Goal: Task Accomplishment & Management: Manage account settings

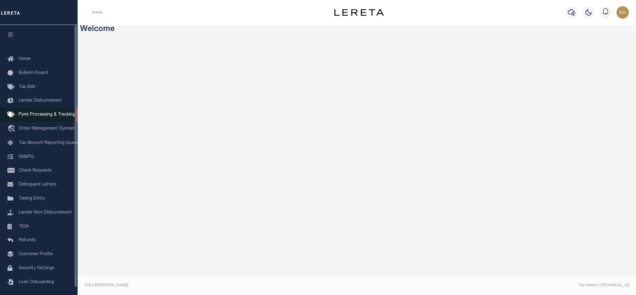
click at [41, 115] on span "Pymt Processing & Tracking" at bounding box center [47, 114] width 56 height 4
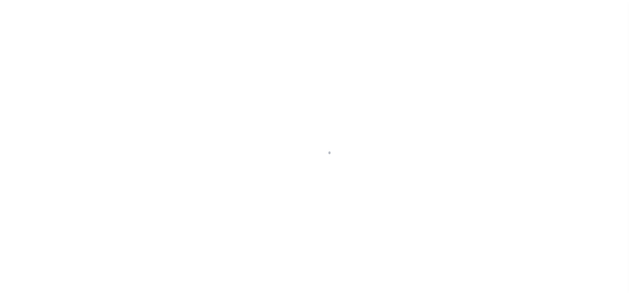
scroll to position [7, 0]
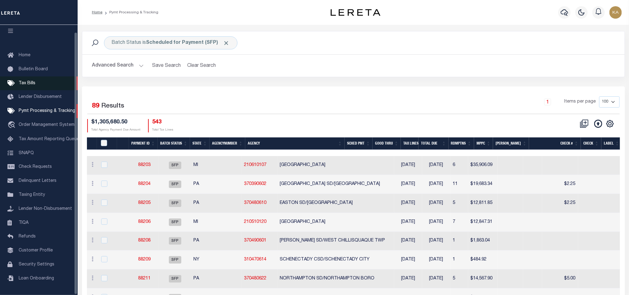
click at [27, 81] on span "Tax Bills" at bounding box center [27, 83] width 17 height 4
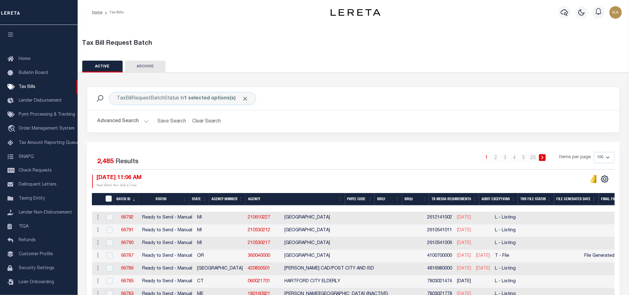
scroll to position [47, 0]
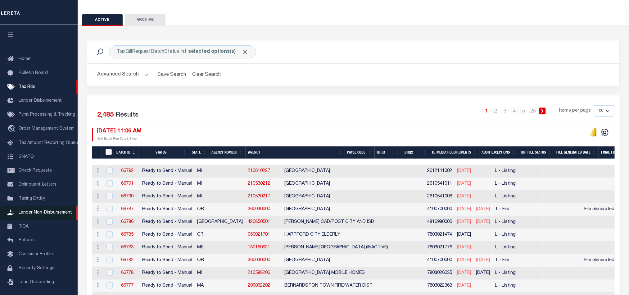
drag, startPoint x: 23, startPoint y: 202, endPoint x: 41, endPoint y: 213, distance: 20.9
click at [41, 213] on span "Lender Non-Disbursement" at bounding box center [45, 212] width 53 height 4
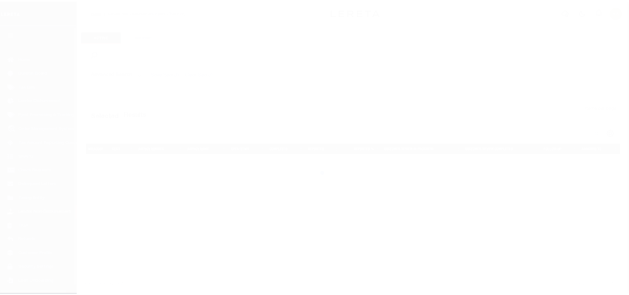
scroll to position [7, 0]
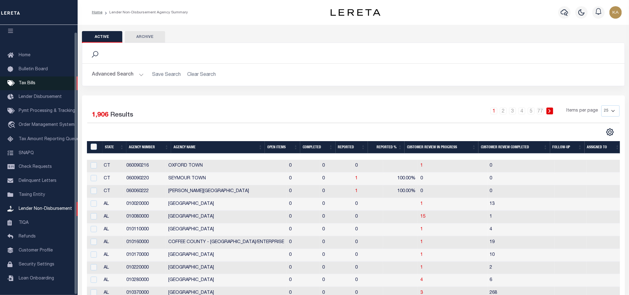
click at [28, 81] on span "Tax Bills" at bounding box center [27, 83] width 17 height 4
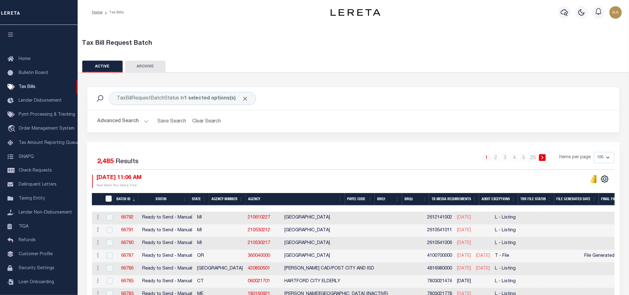
click at [122, 118] on button "Advanced Search" at bounding box center [123, 121] width 52 height 12
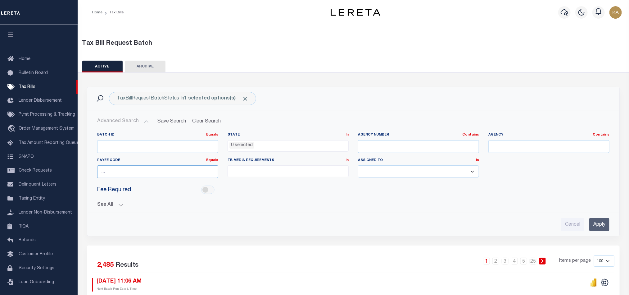
click at [124, 168] on input "number" at bounding box center [157, 171] width 121 height 13
paste input "4100700000"
type input "4100700000"
click at [600, 228] on input "Apply" at bounding box center [599, 224] width 20 height 13
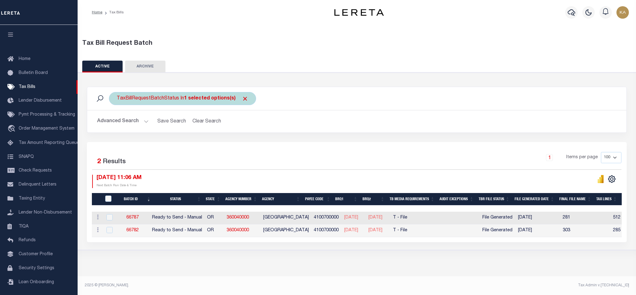
click at [243, 98] on span "Click to Remove" at bounding box center [245, 98] width 7 height 7
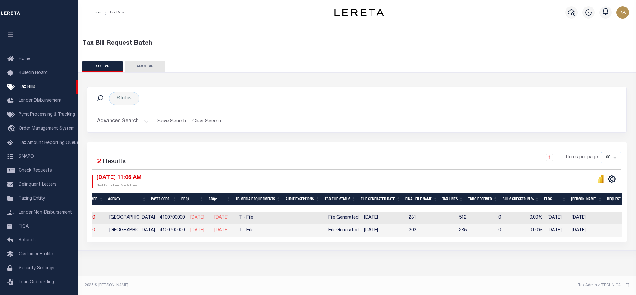
click at [163, 237] on td "4100700000" at bounding box center [172, 230] width 30 height 13
checkbox input "true"
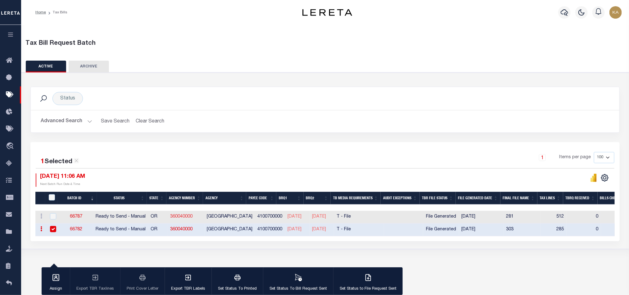
click at [192, 217] on link "360040000" at bounding box center [181, 216] width 22 height 4
checkbox input "true"
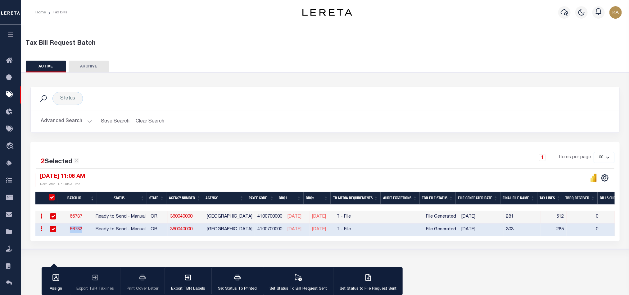
drag, startPoint x: 91, startPoint y: 232, endPoint x: 72, endPoint y: 232, distance: 19.2
click at [72, 232] on td "66782" at bounding box center [76, 229] width 35 height 13
checkbox input "false"
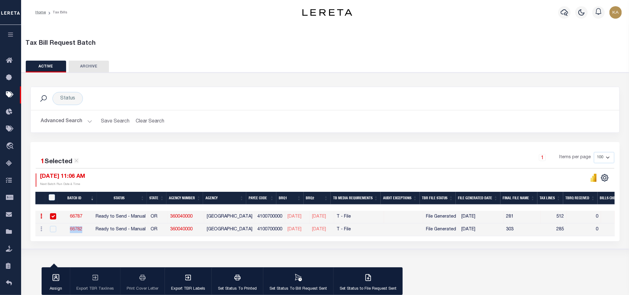
copy link "66782"
drag, startPoint x: 94, startPoint y: 221, endPoint x: 73, endPoint y: 220, distance: 21.4
click at [73, 220] on td "66787" at bounding box center [76, 216] width 35 height 13
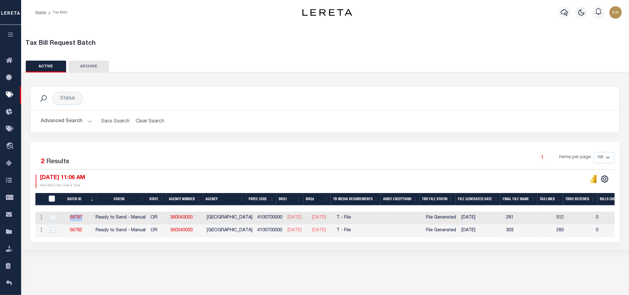
copy link "66787"
click at [191, 219] on link "360040000" at bounding box center [181, 217] width 22 height 4
checkbox input "true"
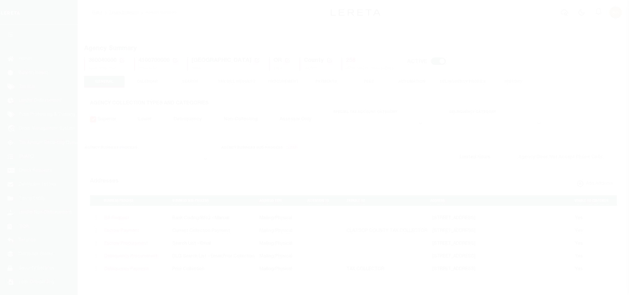
select select
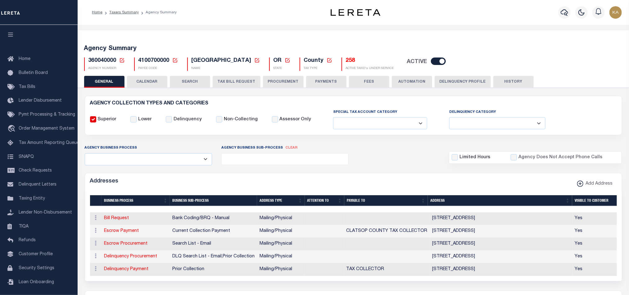
drag, startPoint x: 159, startPoint y: 77, endPoint x: 166, endPoint y: 79, distance: 6.9
click at [159, 77] on button "CALENDAR" at bounding box center [147, 82] width 40 height 12
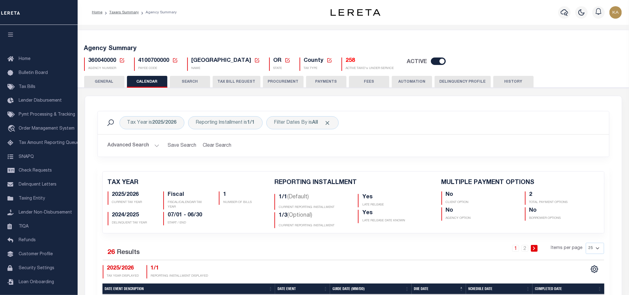
checkbox input "false"
type input "2"
click at [238, 124] on div "Reporting Installment is 1/1" at bounding box center [225, 122] width 74 height 13
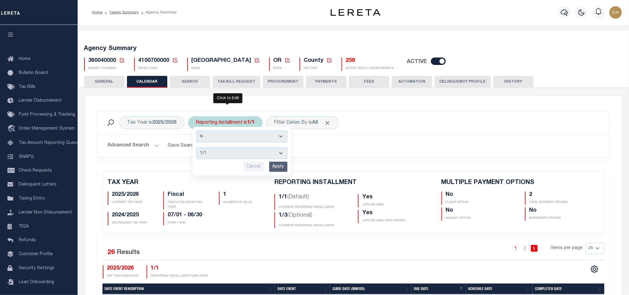
click at [234, 150] on select "1/1 1/3 2/3 3/3" at bounding box center [241, 153] width 91 height 12
select select "2/3"
click at [197, 148] on select "1/1 1/3 2/3 3/3" at bounding box center [241, 153] width 91 height 12
click at [274, 164] on input "Apply" at bounding box center [278, 166] width 18 height 10
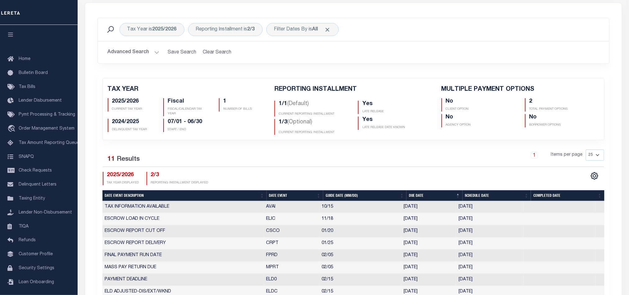
scroll to position [233, 0]
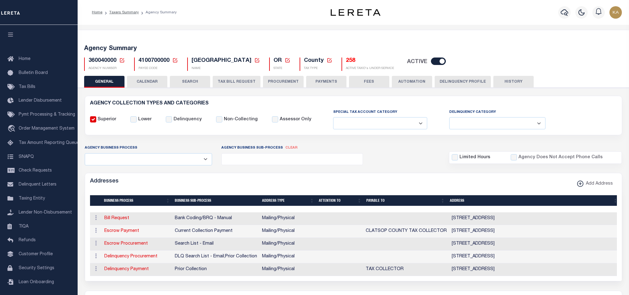
select select
click at [151, 80] on button "CALENDAR" at bounding box center [147, 82] width 40 height 12
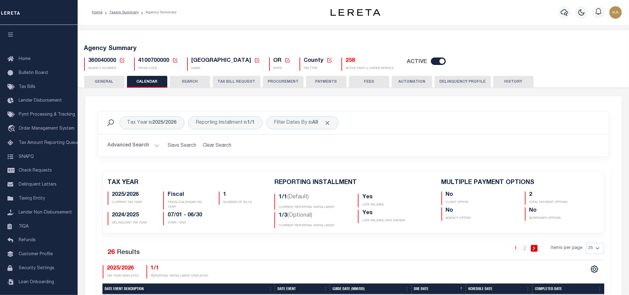
checkbox input "false"
type input "2"
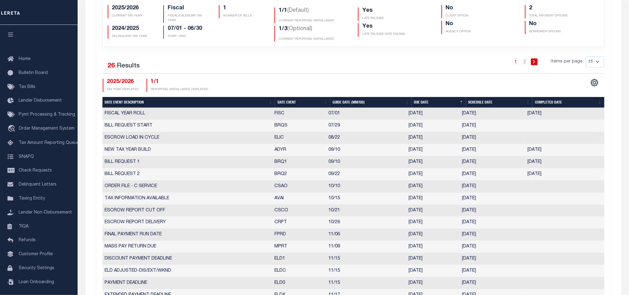
scroll to position [233, 0]
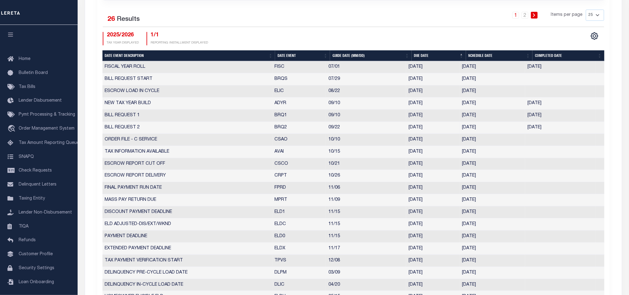
select select "9"
select select "22"
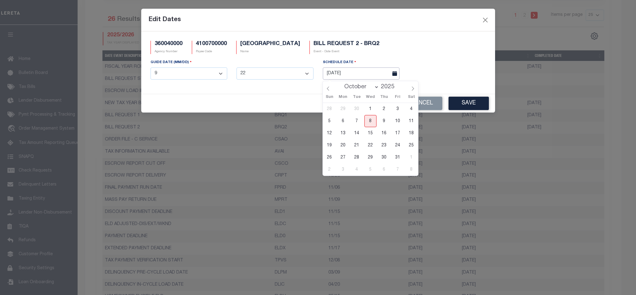
drag, startPoint x: 474, startPoint y: 131, endPoint x: 333, endPoint y: 76, distance: 151.8
click at [333, 76] on input "[DATE]" at bounding box center [361, 73] width 77 height 12
click at [371, 120] on span "8" at bounding box center [370, 121] width 12 height 12
type input "10/08/2025"
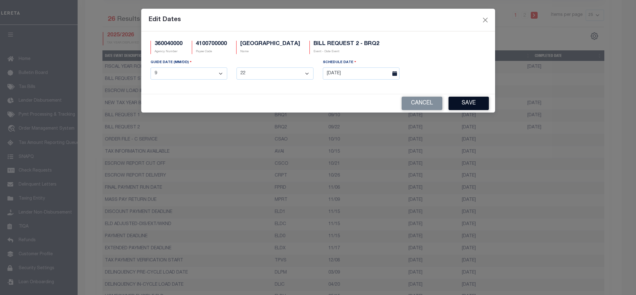
click at [457, 103] on button "Save" at bounding box center [469, 103] width 40 height 13
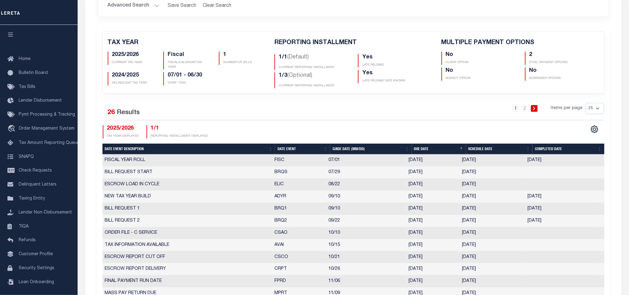
scroll to position [93, 0]
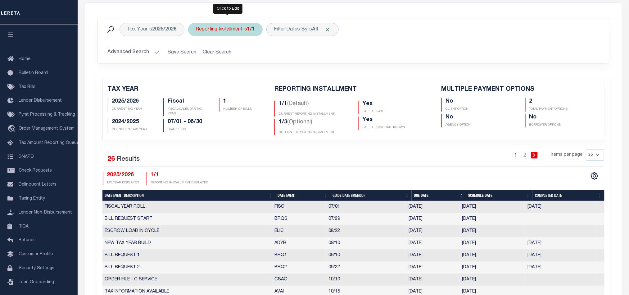
click at [212, 31] on div "Reporting Installment is 1/1" at bounding box center [225, 29] width 74 height 13
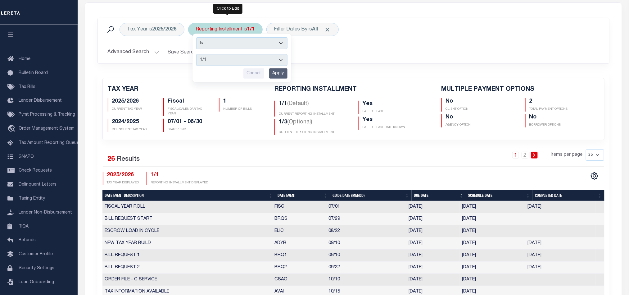
click at [217, 60] on select "1/1 1/3 2/3 3/3" at bounding box center [241, 60] width 91 height 12
select select "1/3"
click at [197, 55] on select "1/1 1/3 2/3 3/3" at bounding box center [241, 60] width 91 height 12
click at [282, 75] on input "Apply" at bounding box center [278, 73] width 18 height 10
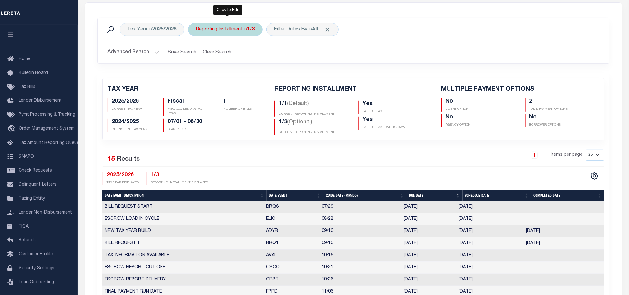
click at [227, 36] on div "Reporting Installment is 1/3" at bounding box center [225, 29] width 74 height 13
select select "1/3"
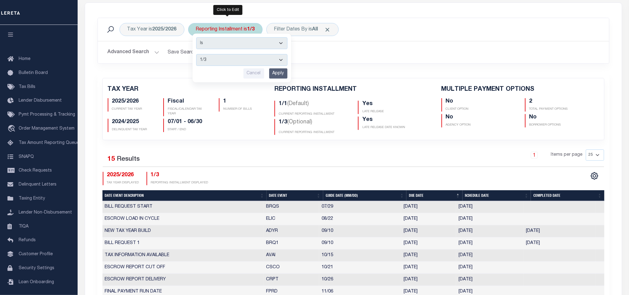
click at [227, 35] on div "Is Contains 1/1 1/3 2/3 3/3 Cancel Apply" at bounding box center [241, 58] width 99 height 49
click at [276, 75] on input "Apply" at bounding box center [278, 73] width 18 height 10
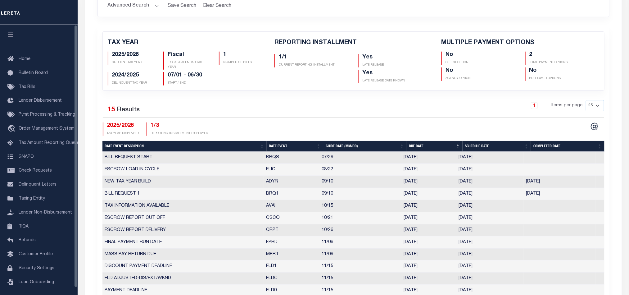
scroll to position [233, 0]
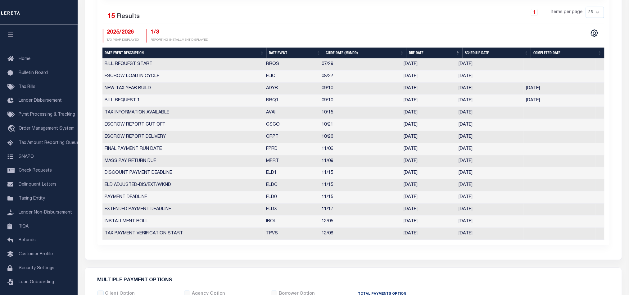
select select "11"
select select "15"
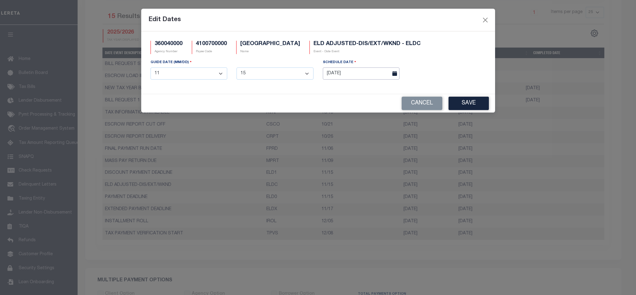
drag, startPoint x: 468, startPoint y: 186, endPoint x: 350, endPoint y: 74, distance: 163.1
click at [350, 74] on input "[DATE]" at bounding box center [361, 73] width 77 height 12
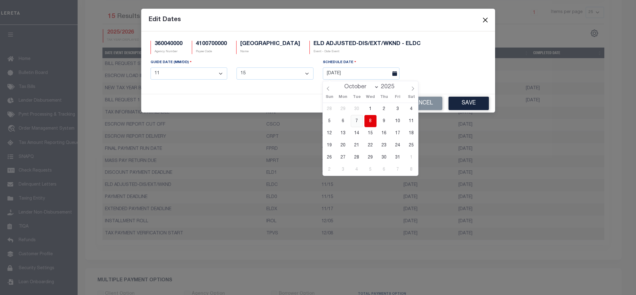
click at [356, 119] on span "7" at bounding box center [357, 121] width 12 height 12
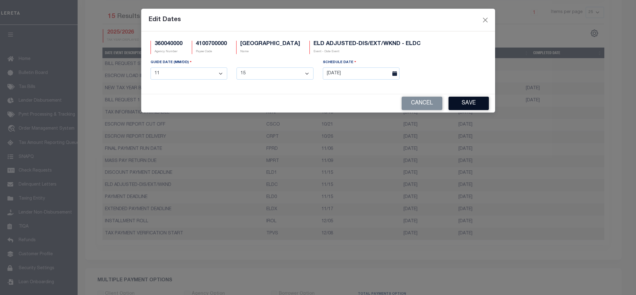
click at [463, 102] on button "Save" at bounding box center [469, 103] width 40 height 13
drag, startPoint x: 468, startPoint y: 199, endPoint x: 367, endPoint y: 73, distance: 161.7
click at [367, 73] on input "[DATE]" at bounding box center [361, 73] width 77 height 12
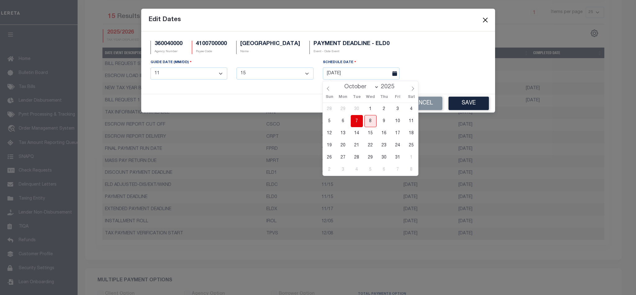
click at [352, 120] on span "7" at bounding box center [357, 121] width 12 height 12
type input "[DATE]"
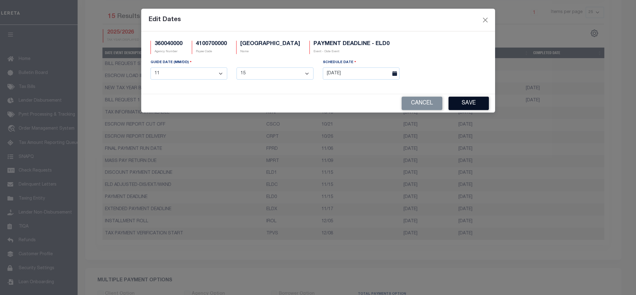
click at [468, 101] on button "Save" at bounding box center [469, 103] width 40 height 13
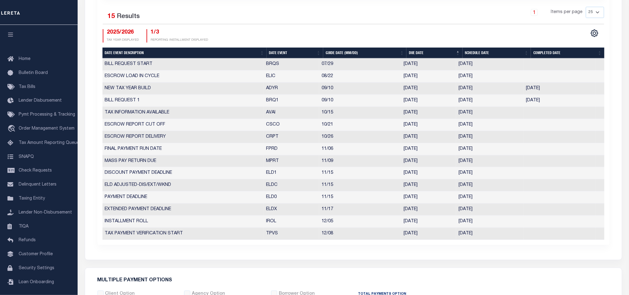
scroll to position [186, 0]
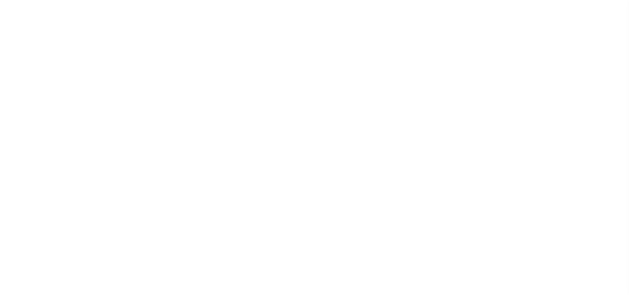
select select
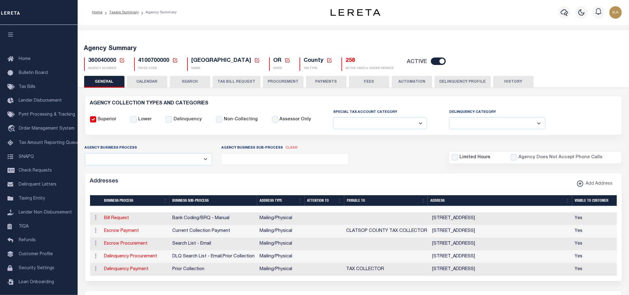
click at [147, 82] on button "CALENDAR" at bounding box center [147, 82] width 40 height 12
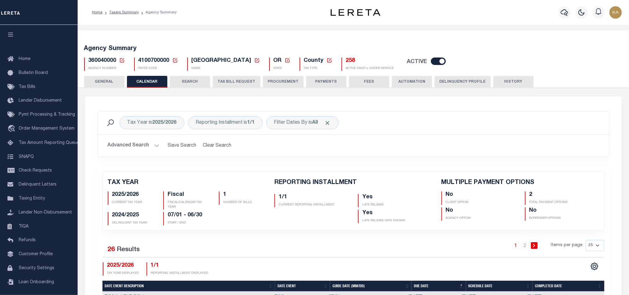
checkbox input "false"
type input "2"
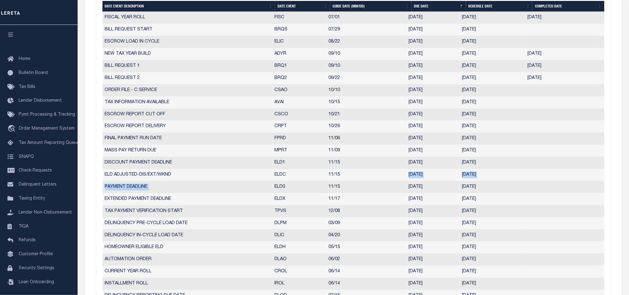
drag, startPoint x: 272, startPoint y: 191, endPoint x: 388, endPoint y: 183, distance: 116.0
click at [387, 183] on tbody "FISCAL YEAR ROLL FISC 07/01 [DATE] [DATE] [DATE] 5653342 BILL REQUEST START BRQ…" at bounding box center [353, 163] width 502 height 302
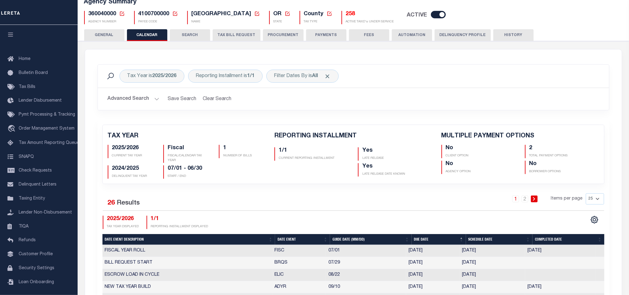
scroll to position [0, 0]
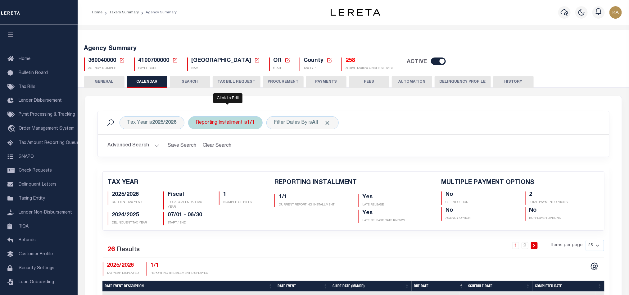
click at [228, 122] on div "Reporting Installment is 1/1" at bounding box center [225, 122] width 74 height 13
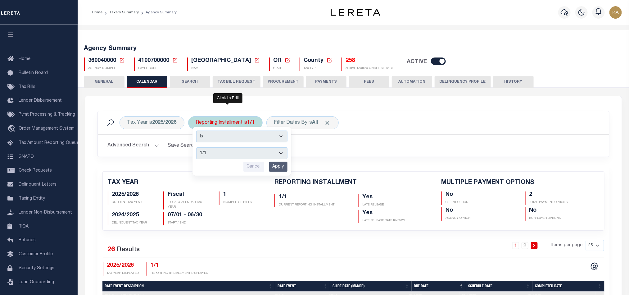
drag, startPoint x: 225, startPoint y: 150, endPoint x: 223, endPoint y: 159, distance: 9.1
click at [225, 150] on select "1/1 1/3 2/3 3/3" at bounding box center [241, 153] width 91 height 12
select select "1/3"
click at [197, 148] on select "1/1 1/3 2/3 3/3" at bounding box center [241, 153] width 91 height 12
click at [281, 166] on input "Apply" at bounding box center [278, 166] width 18 height 10
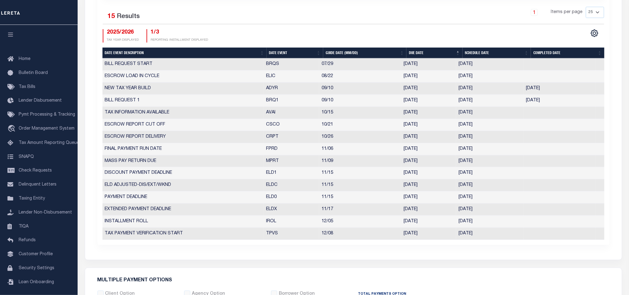
scroll to position [93, 0]
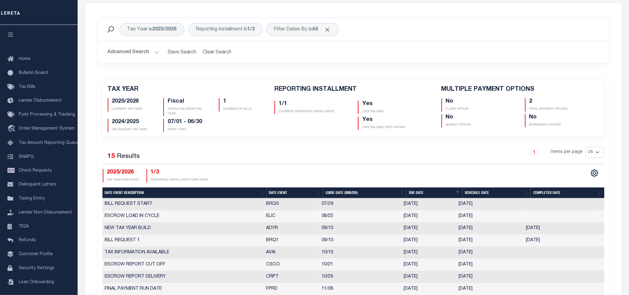
click at [435, 163] on div "1 Items per page 25 50 125 150 175 200" at bounding box center [417, 155] width 374 height 16
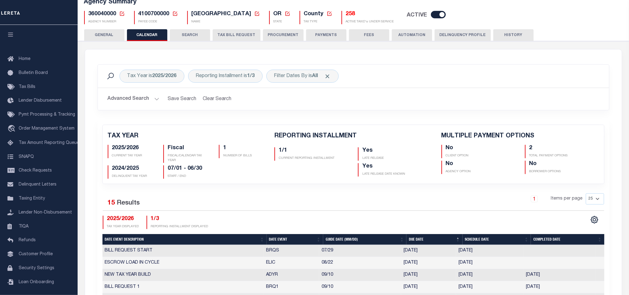
click at [232, 33] on button "TAX BILL REQUEST" at bounding box center [237, 35] width 48 height 12
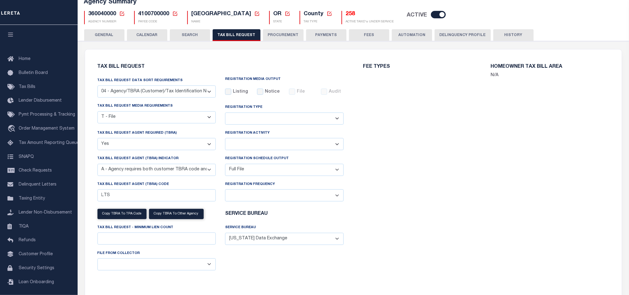
click at [157, 30] on button "CALENDAR" at bounding box center [147, 35] width 40 height 12
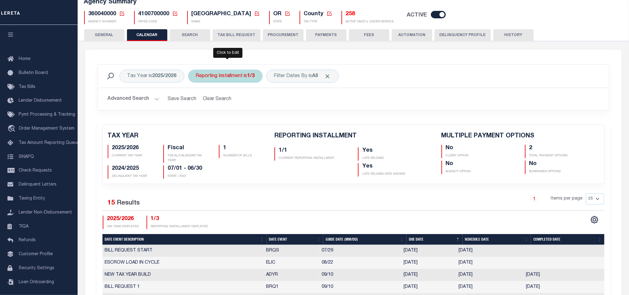
click at [231, 79] on div "Reporting Installment is 1/3" at bounding box center [225, 76] width 74 height 13
select select "1/3"
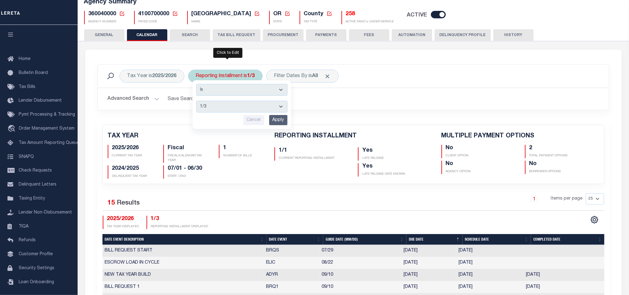
click at [231, 106] on select "1/1 1/3 2/3 3/3" at bounding box center [241, 107] width 91 height 12
click at [197, 101] on select "1/1 1/3 2/3 3/3" at bounding box center [241, 107] width 91 height 12
click at [274, 119] on input "Apply" at bounding box center [278, 120] width 18 height 10
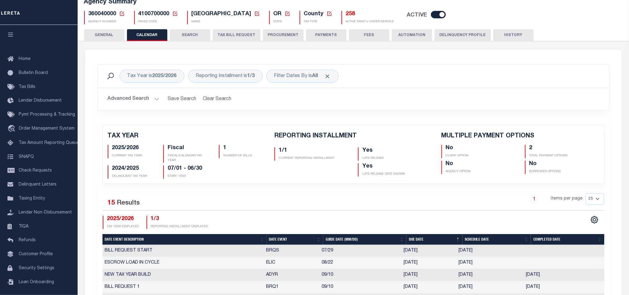
scroll to position [279, 0]
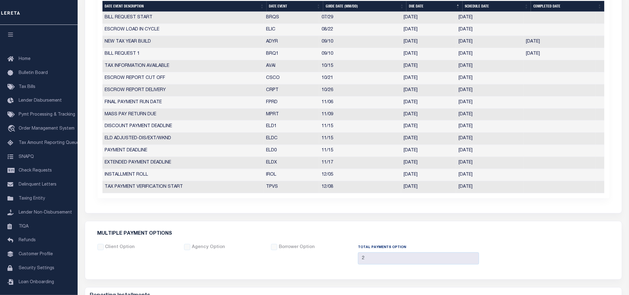
drag, startPoint x: 267, startPoint y: 142, endPoint x: 488, endPoint y: 153, distance: 221.6
click at [488, 153] on tbody "BILL REQUEST START BRQS 07/29 07/29/2025 07/29/2025 10199754 ESCROW LOAD IN CYC…" at bounding box center [353, 102] width 502 height 181
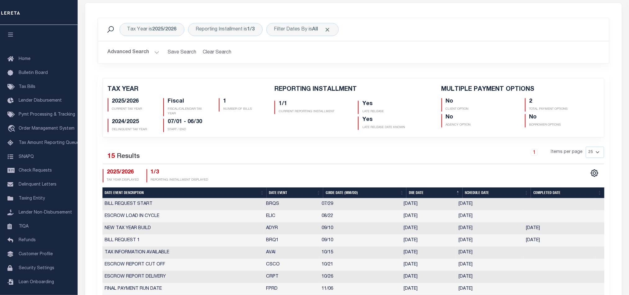
scroll to position [47, 0]
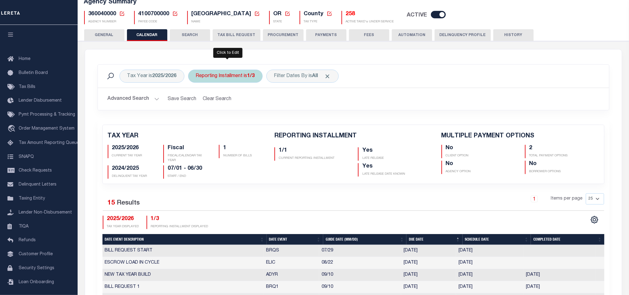
click at [224, 79] on div "Reporting Installment is 1/3" at bounding box center [225, 76] width 74 height 13
select select "1/3"
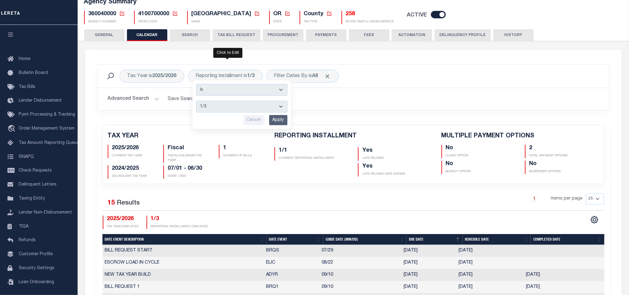
click at [403, 96] on h2 "Advanced Search Save Search Clear Search PayeeReportingEventDatesGridWrapper_dy…" at bounding box center [353, 99] width 501 height 12
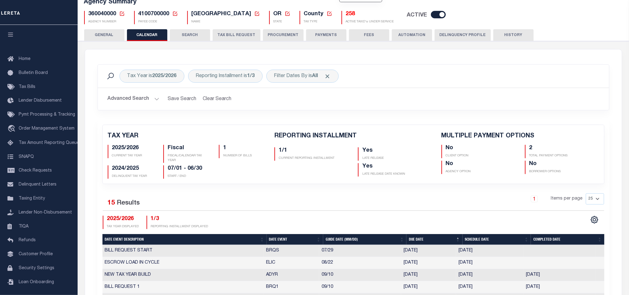
scroll to position [0, 0]
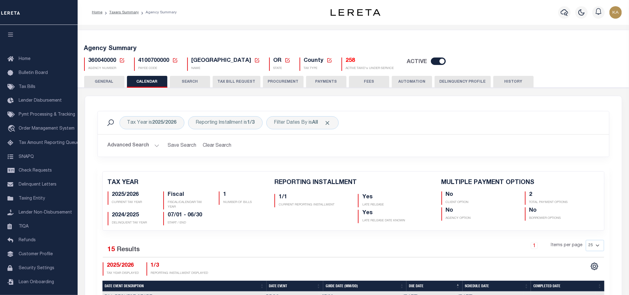
click at [101, 62] on span "360040000" at bounding box center [102, 61] width 28 height 6
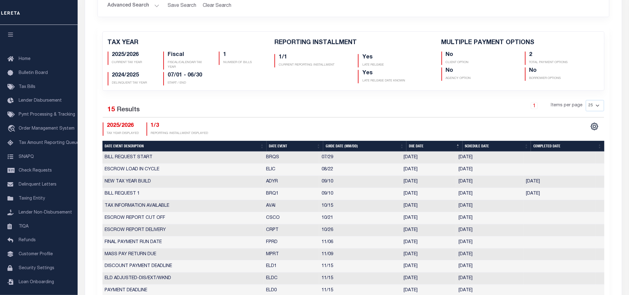
scroll to position [47, 0]
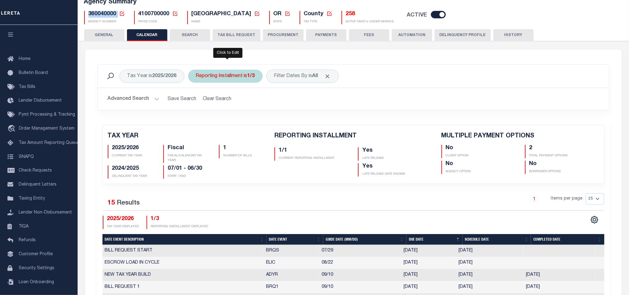
click at [218, 77] on div "Reporting Installment is 1/3 Is Contains 1/1 1/3 2/3 3/3 Cancel Apply" at bounding box center [225, 76] width 74 height 13
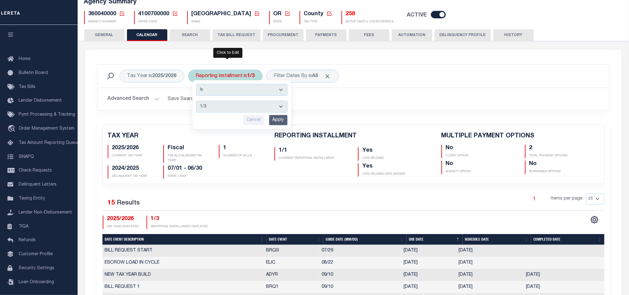
click at [220, 102] on select "1/1 1/3 2/3 3/3" at bounding box center [241, 107] width 91 height 12
select select "1/1"
click at [197, 101] on select "1/1 1/3 2/3 3/3" at bounding box center [241, 107] width 91 height 12
click at [284, 122] on input "Apply" at bounding box center [278, 120] width 18 height 10
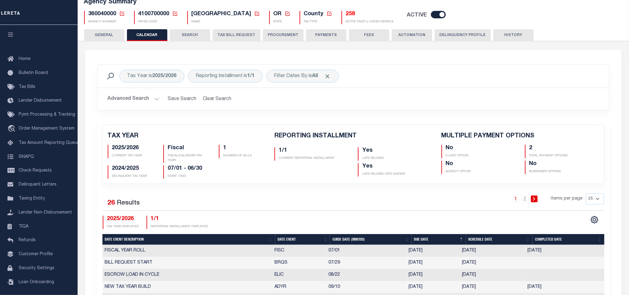
scroll to position [186, 0]
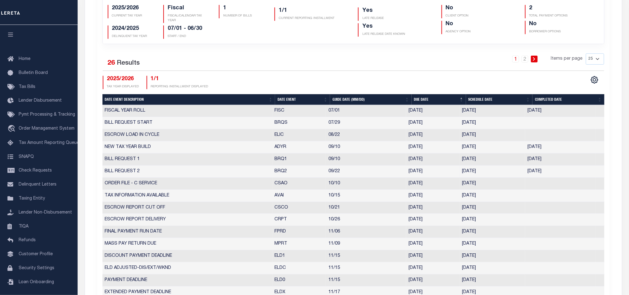
drag, startPoint x: 461, startPoint y: 176, endPoint x: 495, endPoint y: 175, distance: 34.5
click at [495, 175] on td "[DATE]" at bounding box center [491, 171] width 65 height 12
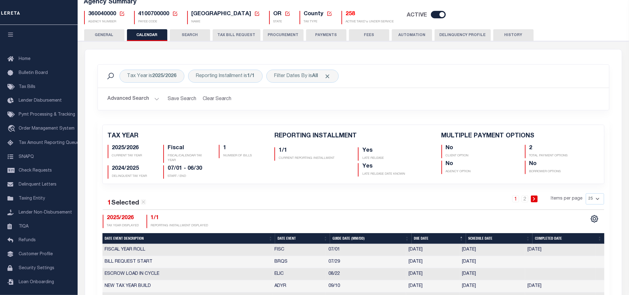
scroll to position [0, 0]
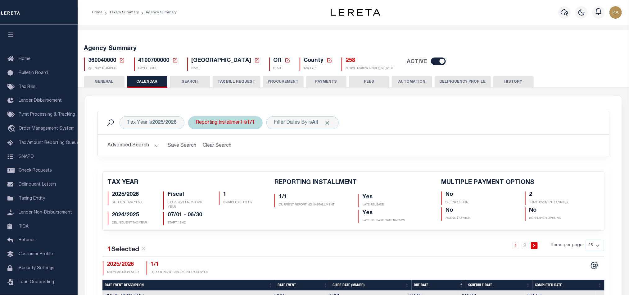
click at [237, 127] on div "Reporting Installment is 1/1" at bounding box center [225, 122] width 74 height 13
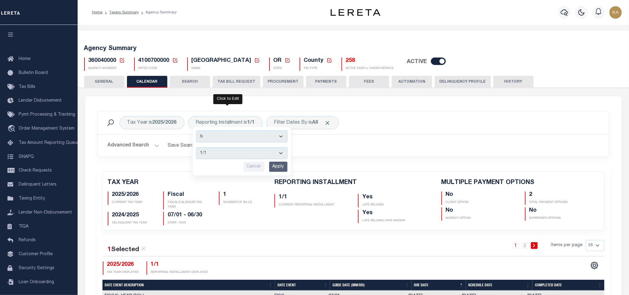
click at [381, 207] on p "LATE RELEASE" at bounding box center [397, 204] width 70 height 5
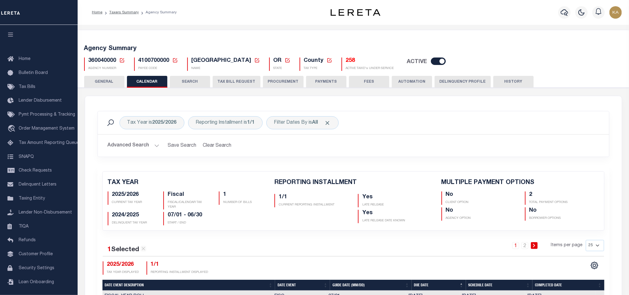
click at [99, 62] on span "360040000" at bounding box center [102, 61] width 28 height 6
copy h5 "360040000"
click at [237, 80] on button "TAX BILL REQUEST" at bounding box center [237, 82] width 48 height 12
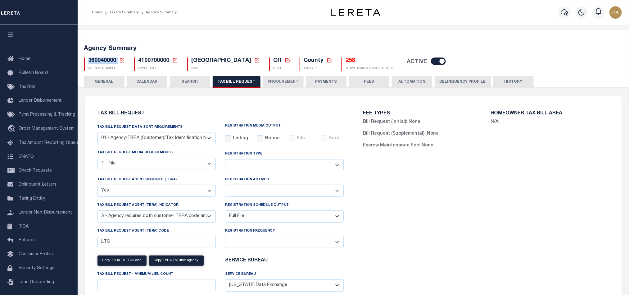
click at [174, 164] on select "A - Listing, File B - Blank Disk E - Notice, Listing F - Form G - Survey L - Li…" at bounding box center [156, 164] width 119 height 12
select select "16"
click at [97, 159] on select "A - Listing, File B - Blank Disk E - Notice, Listing F - Form G - Survey L - Li…" at bounding box center [156, 164] width 119 height 12
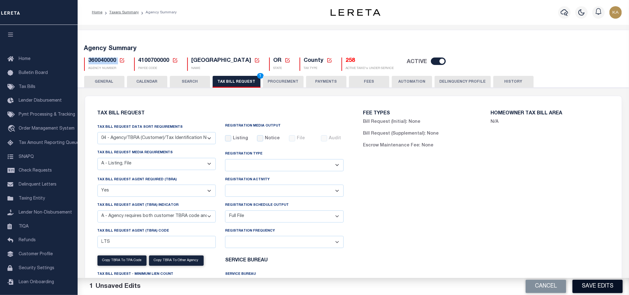
click at [593, 282] on button "Save Edits" at bounding box center [597, 285] width 50 height 13
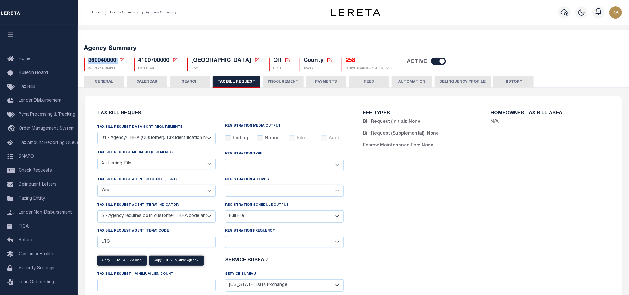
drag, startPoint x: 526, startPoint y: 79, endPoint x: 517, endPoint y: 83, distance: 10.0
click at [525, 79] on button "HISTORY" at bounding box center [513, 82] width 40 height 12
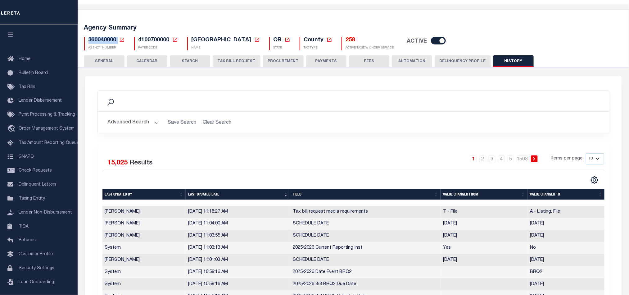
scroll to position [114, 0]
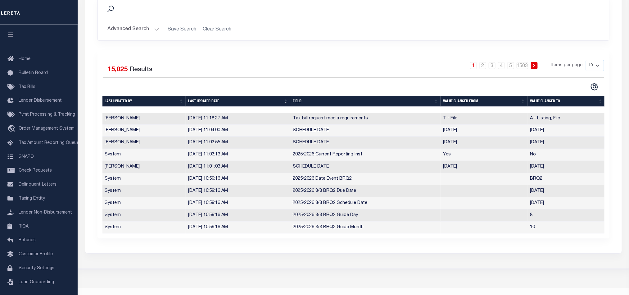
drag, startPoint x: 554, startPoint y: 144, endPoint x: 272, endPoint y: 143, distance: 282.1
click at [272, 143] on tr "Karan Panchamiya 10/8/2025, 11:03:55 AM SCHEDULE DATE 11/17/2025 10/07/2025" at bounding box center [353, 143] width 503 height 12
click at [313, 145] on td "SCHEDULE DATE" at bounding box center [365, 143] width 150 height 12
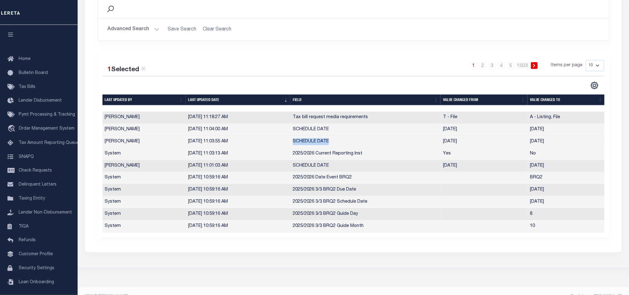
drag, startPoint x: 337, startPoint y: 141, endPoint x: 293, endPoint y: 143, distance: 43.8
click at [293, 143] on td "SCHEDULE DATE" at bounding box center [365, 142] width 150 height 12
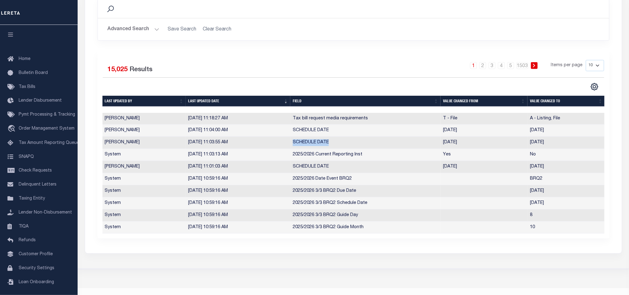
scroll to position [0, 0]
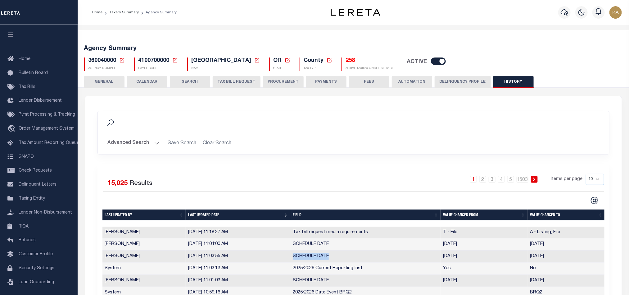
click at [139, 81] on button "CALENDAR" at bounding box center [147, 82] width 40 height 12
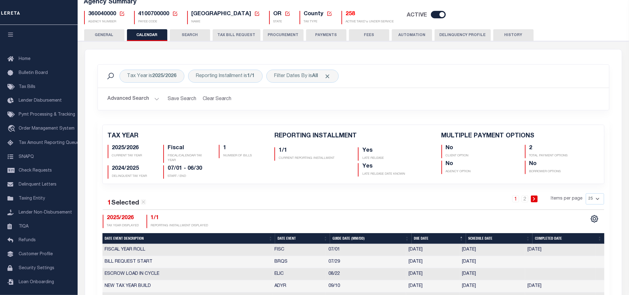
scroll to position [93, 0]
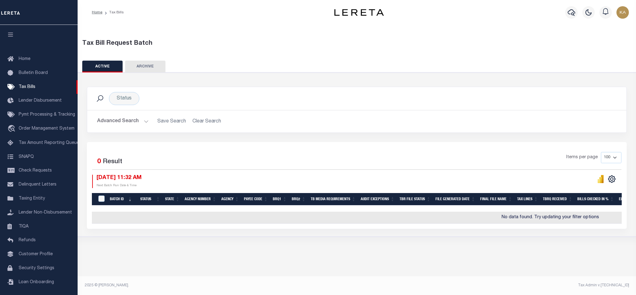
drag, startPoint x: 124, startPoint y: 177, endPoint x: 185, endPoint y: 170, distance: 60.9
click at [185, 171] on div "Selected 0 Result Items per page 100 200 500 1000 [DATE] 11:32 AM Next Batch Ru…" at bounding box center [356, 170] width 539 height 36
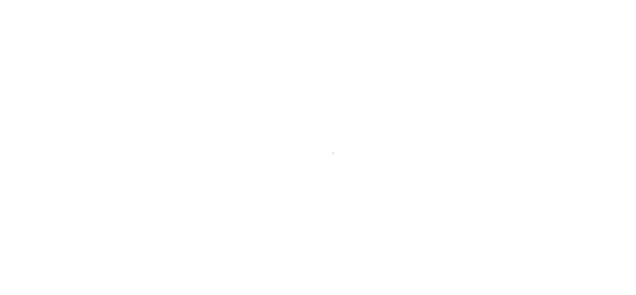
select select
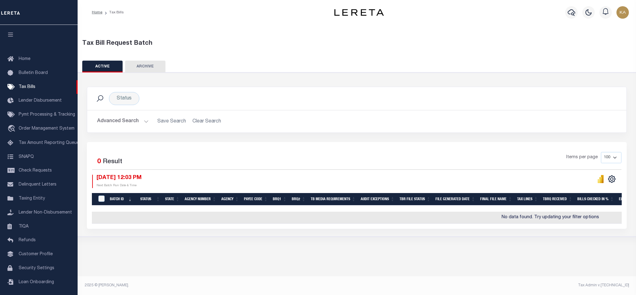
click at [133, 123] on button "Advanced Search" at bounding box center [123, 121] width 52 height 12
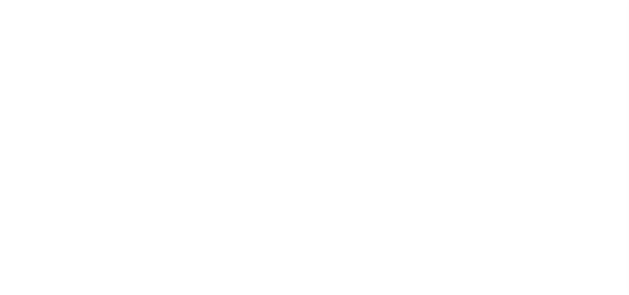
select select
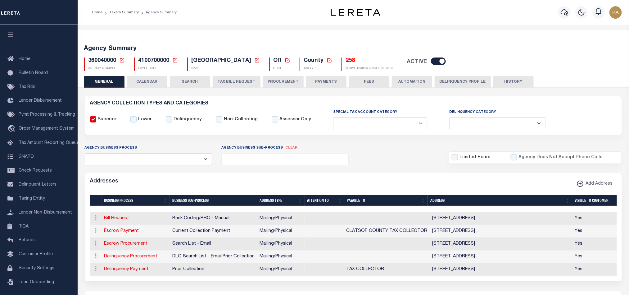
click at [153, 86] on button "CALENDAR" at bounding box center [147, 82] width 40 height 12
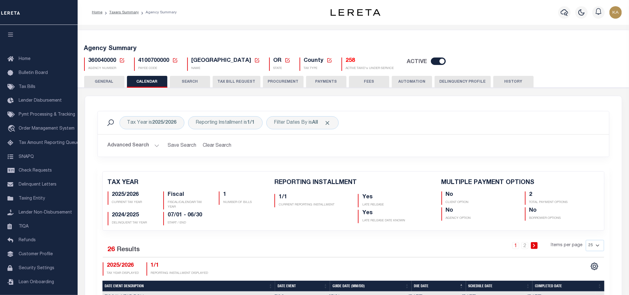
checkbox input "false"
type input "2"
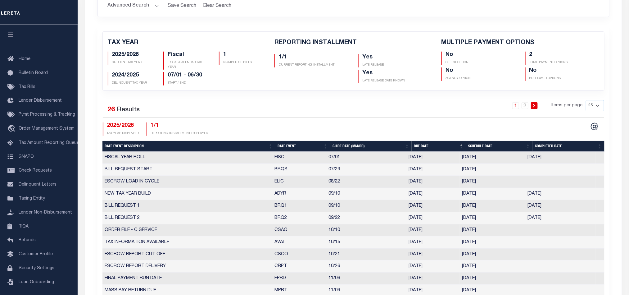
scroll to position [279, 0]
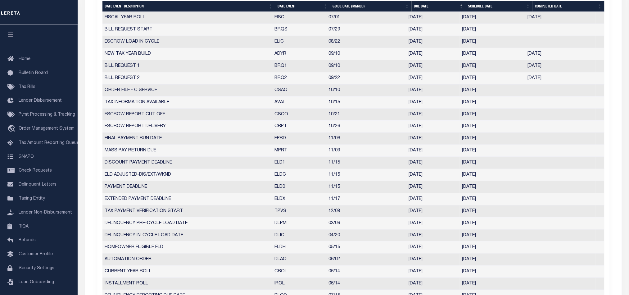
drag, startPoint x: 316, startPoint y: 77, endPoint x: 548, endPoint y: 77, distance: 232.2
click at [548, 77] on tr "BILL REQUEST 2 BRQ2 09/22 [DATE] [DATE] [DATE] 10492556" at bounding box center [353, 78] width 502 height 12
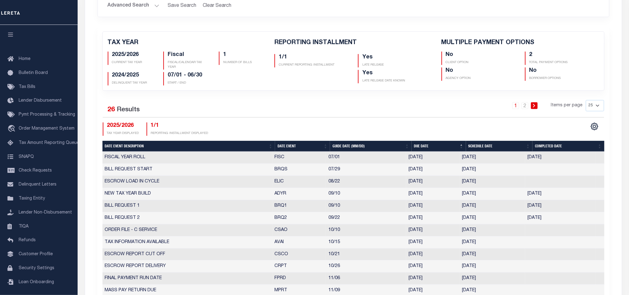
scroll to position [47, 0]
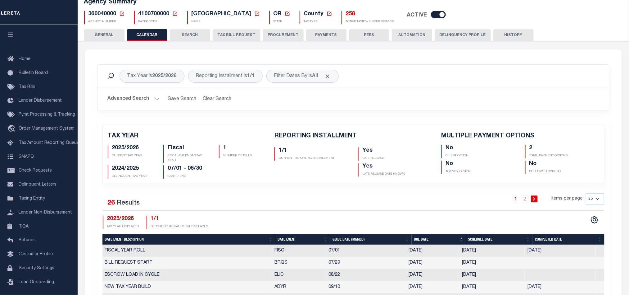
click at [244, 38] on button "TAX BILL REQUEST" at bounding box center [237, 35] width 48 height 12
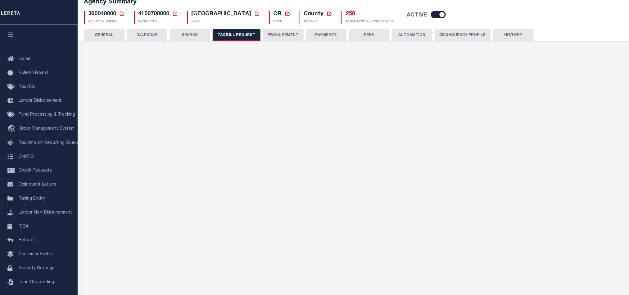
select select "28"
select select "16"
select select "true"
select select "9"
select select "1"
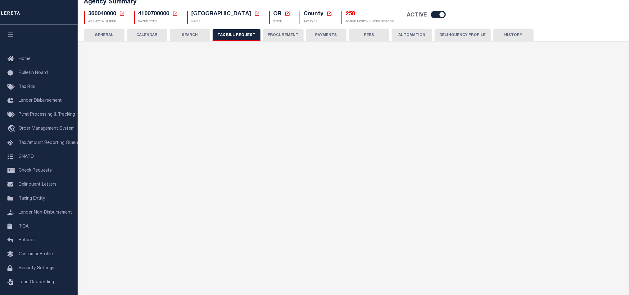
type input "LTS"
select select
select select "4100743000"
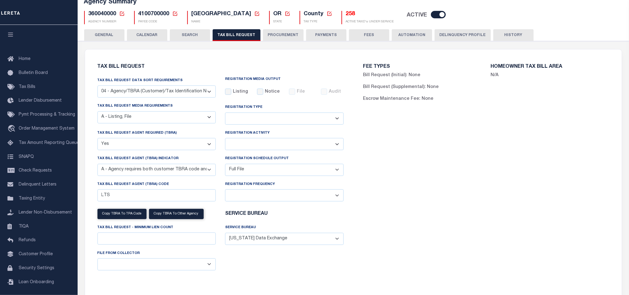
click at [111, 164] on select "A - Agency requires both customer TBRA code and LERETA TBRA code. B - Agency re…" at bounding box center [156, 170] width 119 height 12
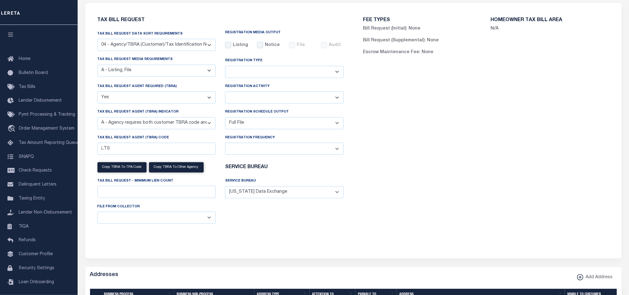
click at [111, 126] on select "A - Agency requires both customer TBRA code and LERETA TBRA code. B - Agency re…" at bounding box center [156, 123] width 119 height 12
click at [116, 103] on select "Yes No" at bounding box center [156, 97] width 119 height 12
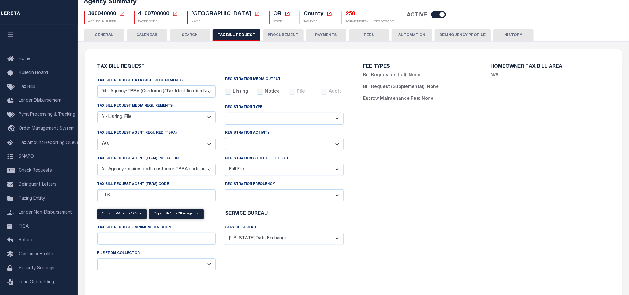
click at [161, 34] on button "CALENDAR" at bounding box center [147, 35] width 40 height 12
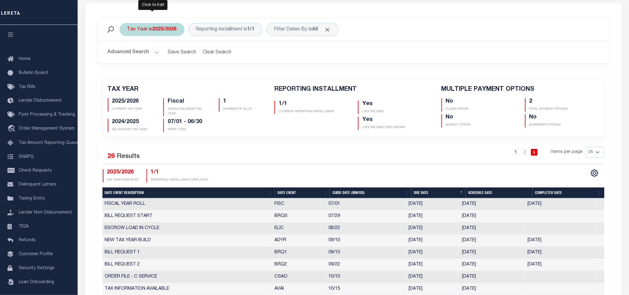
scroll to position [0, 0]
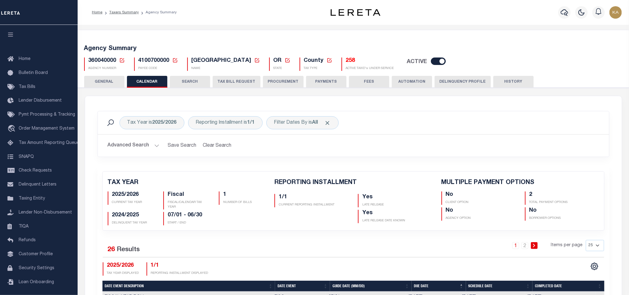
click at [91, 60] on span "360040000" at bounding box center [102, 61] width 28 height 6
copy h5 "360040000"
click at [209, 124] on div "Reporting Installment is 1/1" at bounding box center [225, 122] width 74 height 13
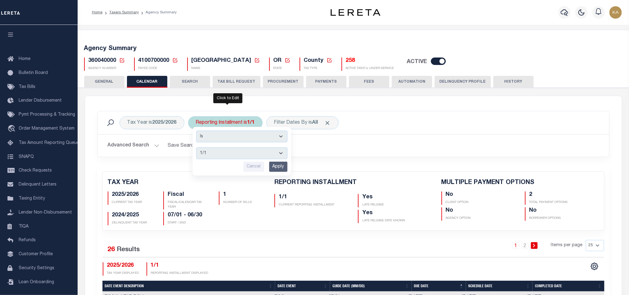
click at [216, 159] on select "1/1 1/3 2/3 3/3" at bounding box center [241, 153] width 91 height 12
select select "1/3"
click at [197, 148] on select "1/1 1/3 2/3 3/3" at bounding box center [241, 153] width 91 height 12
click at [279, 167] on input "Apply" at bounding box center [278, 166] width 18 height 10
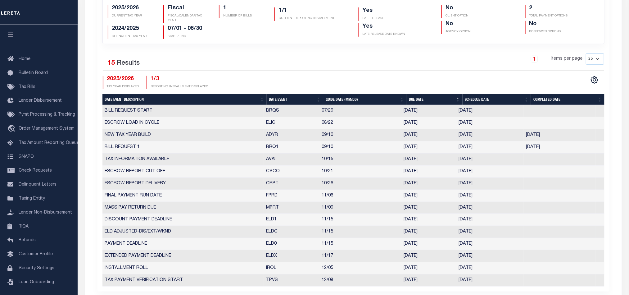
scroll to position [233, 0]
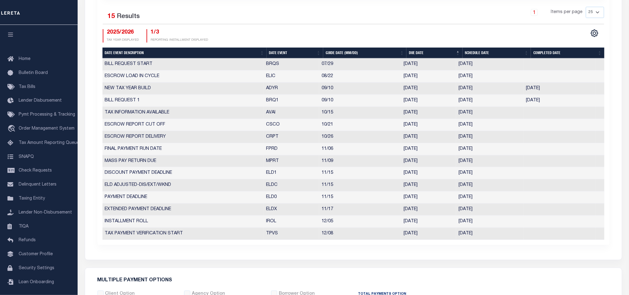
drag, startPoint x: 264, startPoint y: 185, endPoint x: 494, endPoint y: 195, distance: 230.8
click at [494, 195] on tbody "BILL REQUEST START BRQS 07/29 07/29/2025 07/29/2025 10199754 ESCROW LOAD IN CYC…" at bounding box center [353, 148] width 502 height 181
click at [471, 185] on td "[DATE]" at bounding box center [489, 185] width 67 height 12
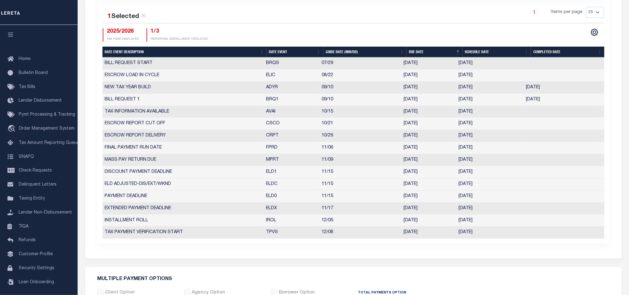
drag, startPoint x: 266, startPoint y: 189, endPoint x: 494, endPoint y: 198, distance: 227.4
click at [494, 198] on tbody "BILL REQUEST START BRQS 07/29 07/29/2025 07/29/2025 10199754 ESCROW LOAD IN CYC…" at bounding box center [353, 147] width 502 height 181
click at [482, 190] on td "10/07/2025" at bounding box center [489, 184] width 67 height 12
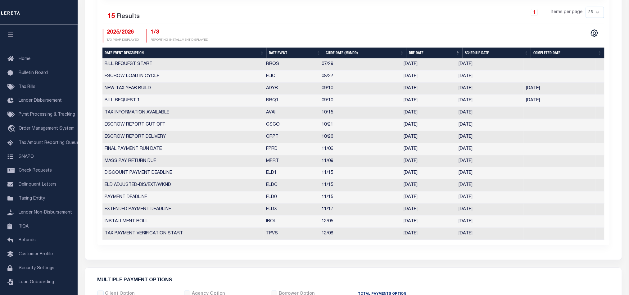
drag, startPoint x: 260, startPoint y: 194, endPoint x: 491, endPoint y: 199, distance: 231.3
click at [491, 199] on tbody "BILL REQUEST START BRQS 07/29 07/29/2025 07/29/2025 10199754 ESCROW LOAD IN CYC…" at bounding box center [353, 148] width 502 height 181
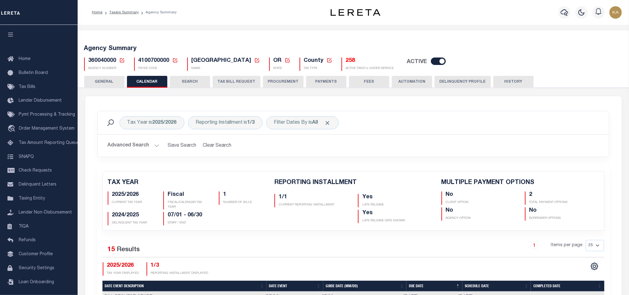
click at [105, 61] on span "360040000" at bounding box center [102, 61] width 28 height 6
copy h5 "360040000"
click at [151, 61] on span "4100700000" at bounding box center [153, 61] width 31 height 6
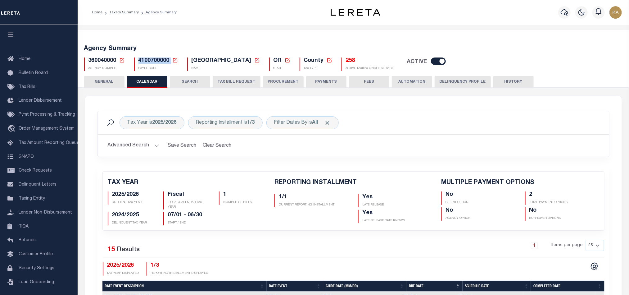
copy h5 "4100700000"
click at [106, 60] on span "360040000" at bounding box center [102, 61] width 28 height 6
copy h5 "360040000"
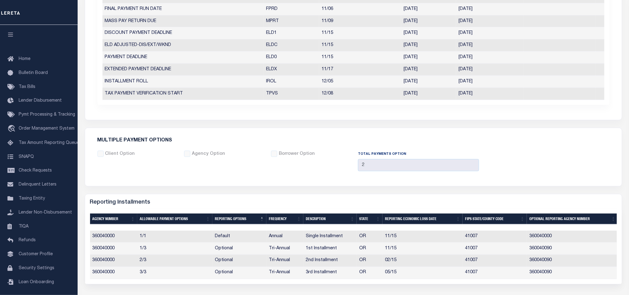
scroll to position [233, 0]
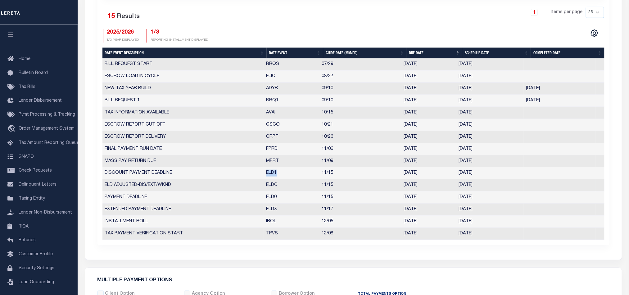
drag, startPoint x: 266, startPoint y: 172, endPoint x: 334, endPoint y: 183, distance: 68.9
click at [332, 184] on tbody "BILL REQUEST START BRQS 07/29 07/29/2025 07/29/2025 10199754 ESCROW LOAD IN CYC…" at bounding box center [353, 148] width 502 height 181
click at [272, 191] on td "ELDC" at bounding box center [292, 185] width 56 height 12
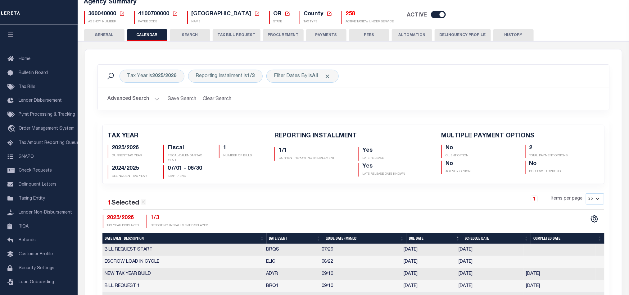
scroll to position [0, 0]
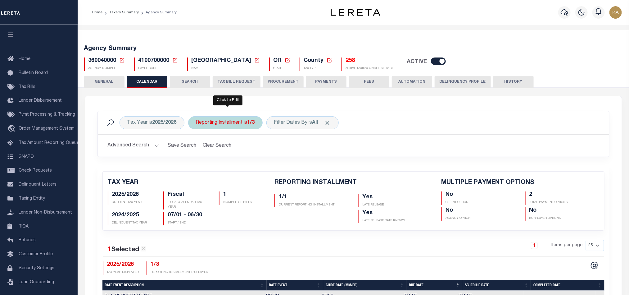
click at [223, 124] on div "Reporting Installment is 1/3" at bounding box center [225, 122] width 74 height 13
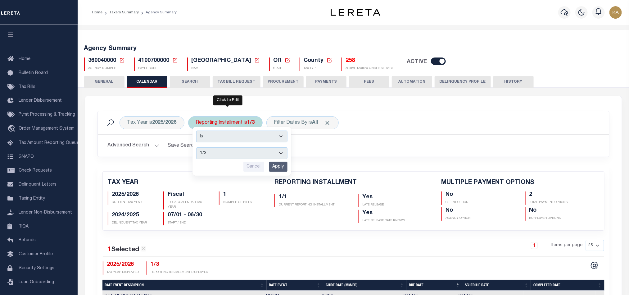
click at [215, 147] on div "Is Contains 1/1 1/3 2/3 3/3 Cancel Apply" at bounding box center [241, 151] width 99 height 49
click at [212, 152] on select "1/1 1/3 2/3 3/3" at bounding box center [241, 153] width 91 height 12
select select "1/1"
click at [197, 148] on select "1/1 1/3 2/3 3/3" at bounding box center [241, 153] width 91 height 12
click at [288, 166] on div "Is Contains 1/1 1/3 2/3 3/3 Cancel Apply" at bounding box center [241, 151] width 99 height 49
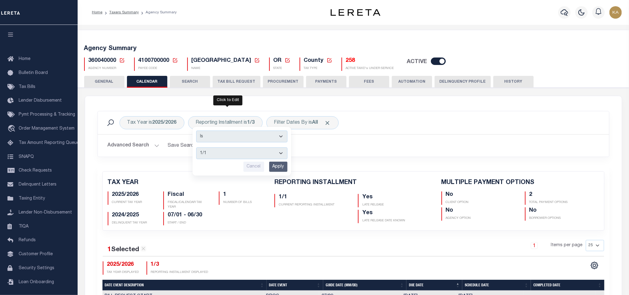
click at [282, 168] on input "Apply" at bounding box center [278, 166] width 18 height 10
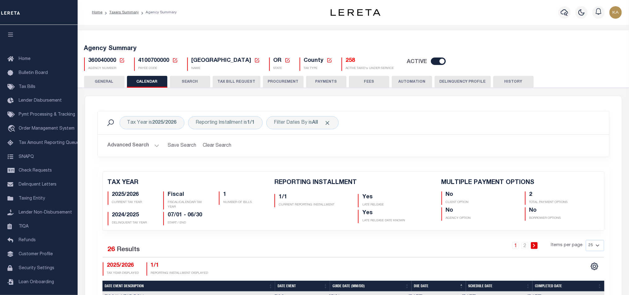
scroll to position [186, 0]
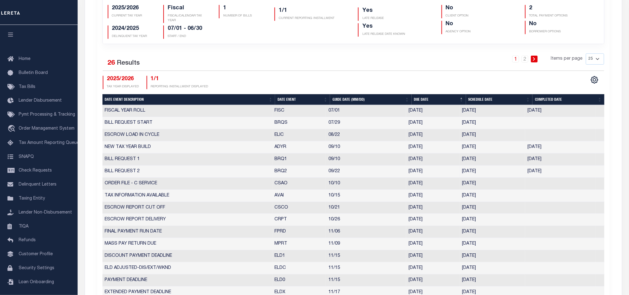
drag, startPoint x: 273, startPoint y: 173, endPoint x: 512, endPoint y: 173, distance: 239.0
click at [512, 173] on tr "BILL REQUEST 2 BRQ2 09/22 09/22/2025 10/08/2025 09/15/2025 10492556" at bounding box center [353, 171] width 502 height 12
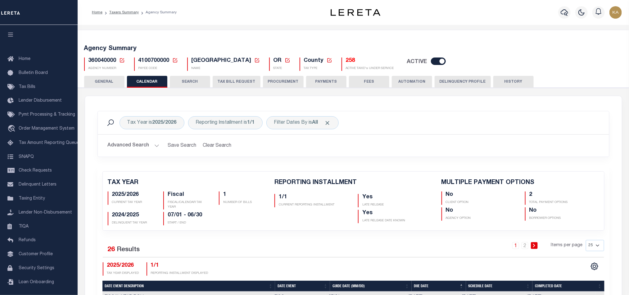
click at [146, 60] on span "4100700000" at bounding box center [153, 61] width 31 height 6
copy h5 "4100700000"
click at [237, 87] on button "TAX BILL REQUEST" at bounding box center [237, 82] width 48 height 12
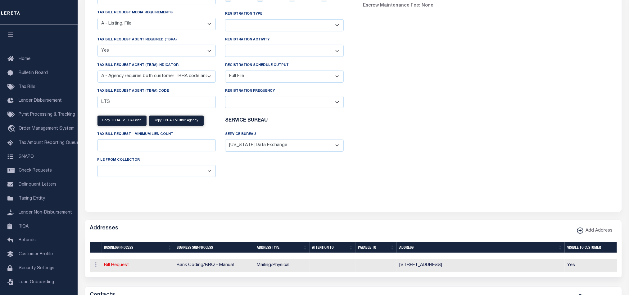
scroll to position [47, 0]
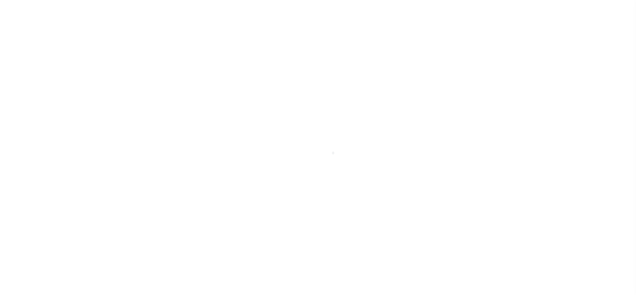
select select
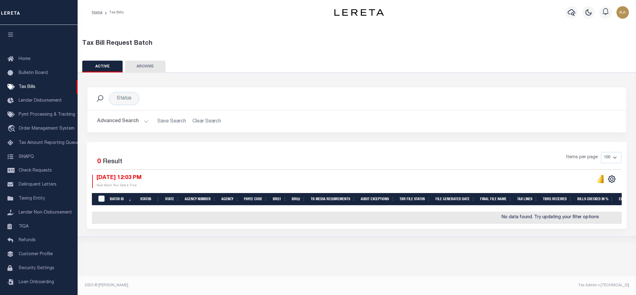
click at [143, 123] on button "Advanced Search" at bounding box center [123, 121] width 52 height 12
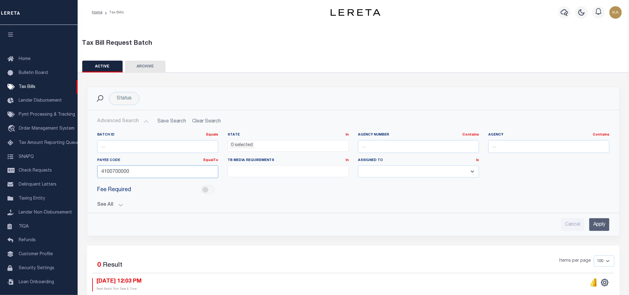
click at [138, 171] on input "4100700000" at bounding box center [157, 171] width 121 height 13
drag, startPoint x: 138, startPoint y: 171, endPoint x: 41, endPoint y: 168, distance: 96.9
click at [42, 168] on div "Home Tax Bills" at bounding box center [314, 179] width 629 height 359
click at [371, 150] on input "text" at bounding box center [418, 146] width 121 height 13
paste input "360040000"
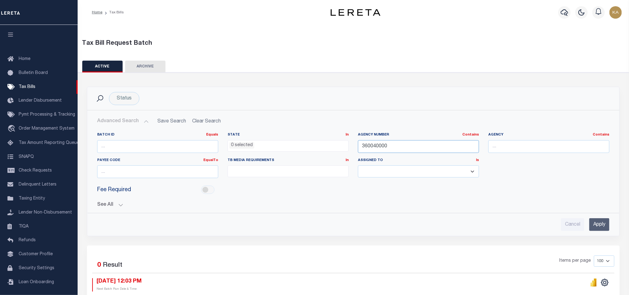
type input "360040000"
click at [591, 224] on input "Apply" at bounding box center [599, 224] width 20 height 13
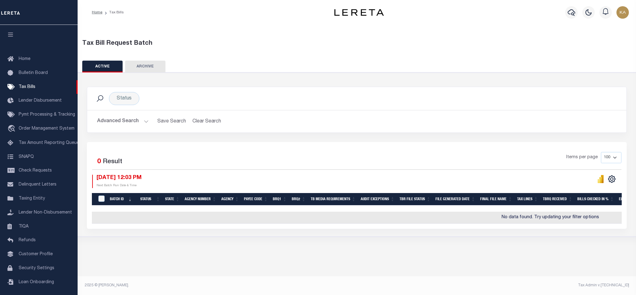
click at [139, 121] on button "Advanced Search" at bounding box center [123, 121] width 52 height 12
click at [134, 127] on button "Advanced Search" at bounding box center [123, 121] width 52 height 12
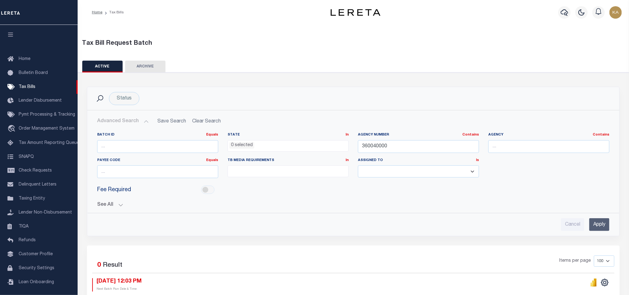
click at [116, 207] on button "See All" at bounding box center [353, 205] width 512 height 6
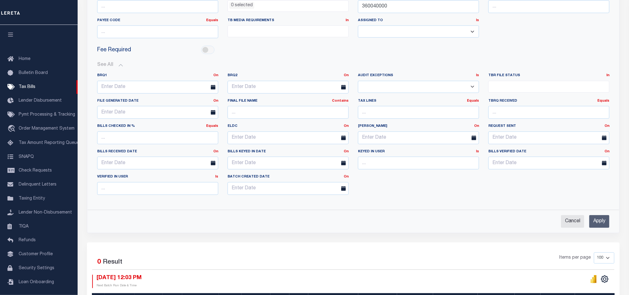
scroll to position [93, 0]
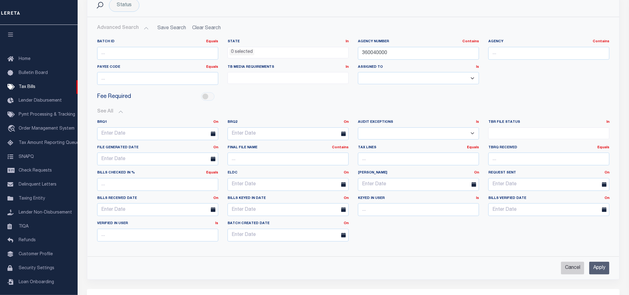
click at [566, 269] on input "Cancel" at bounding box center [572, 267] width 23 height 13
checkbox input "true"
select select
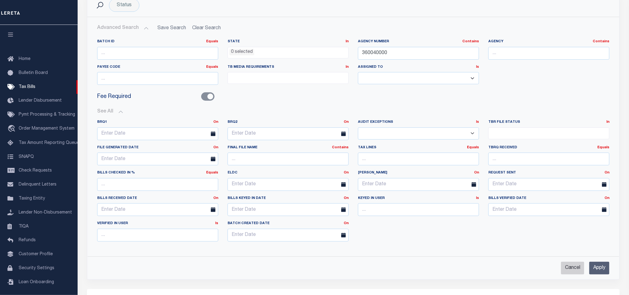
select select
checkbox input "false"
select select
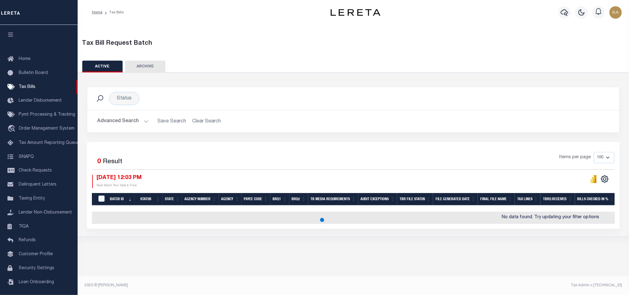
scroll to position [0, 0]
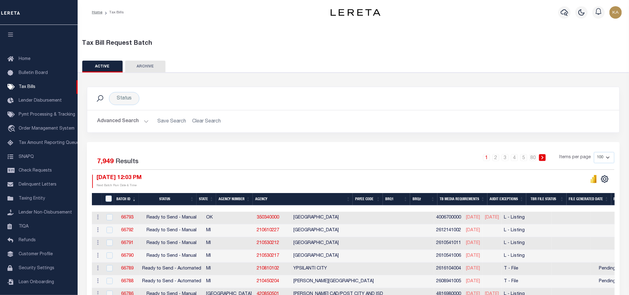
click at [117, 126] on button "Advanced Search" at bounding box center [123, 121] width 52 height 12
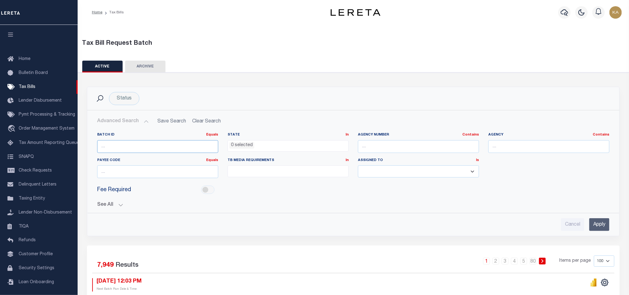
click at [153, 147] on input "number" at bounding box center [157, 146] width 121 height 13
click at [609, 225] on input "Apply" at bounding box center [599, 224] width 20 height 13
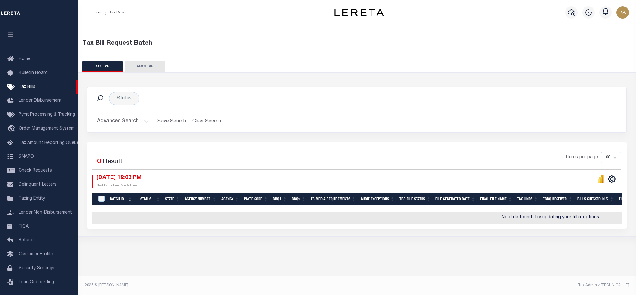
click at [128, 121] on button "Advanced Search" at bounding box center [123, 121] width 52 height 12
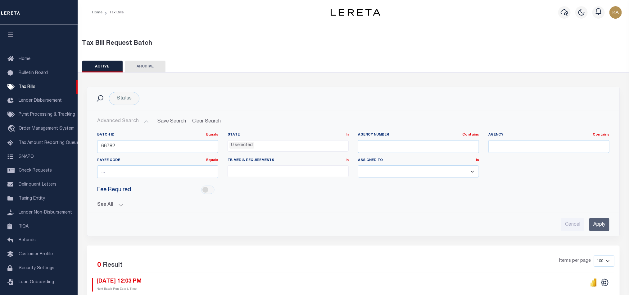
click at [128, 121] on button "Advanced Search" at bounding box center [123, 121] width 52 height 12
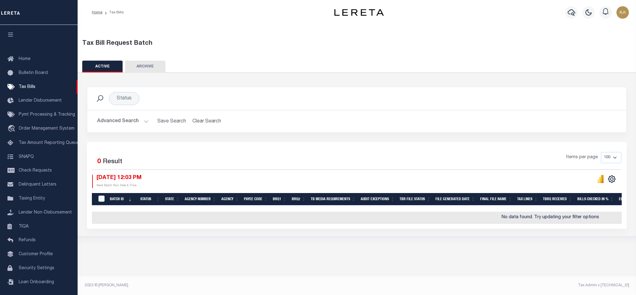
click at [114, 115] on div "Advanced Search Save Search Clear Search TaxBillBatches_dynamictable_____Defaul…" at bounding box center [356, 121] width 539 height 22
click at [117, 119] on button "Advanced Search" at bounding box center [123, 121] width 52 height 12
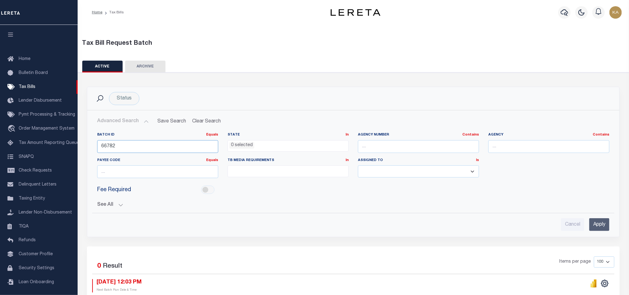
click at [115, 146] on input "66782" at bounding box center [157, 146] width 121 height 13
type input "6"
click at [402, 144] on input "text" at bounding box center [418, 146] width 121 height 13
paste input "360040000"
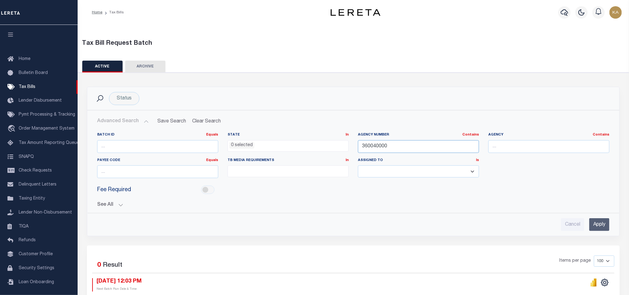
type input "360040000"
click at [603, 228] on input "Apply" at bounding box center [599, 224] width 20 height 13
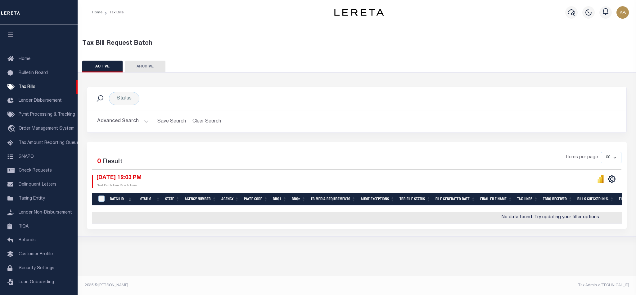
click at [133, 124] on button "Advanced Search" at bounding box center [123, 121] width 52 height 12
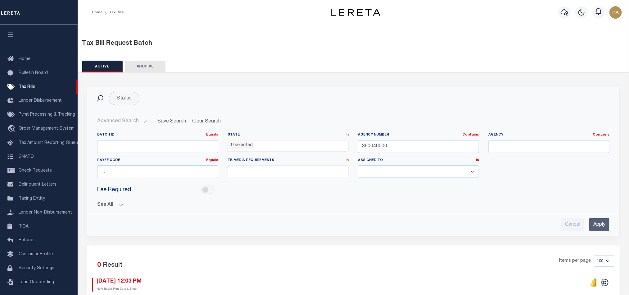
scroll to position [71, 0]
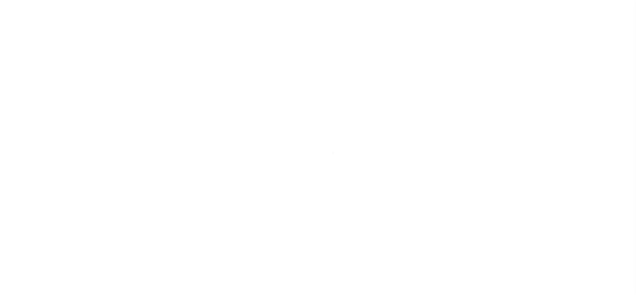
scroll to position [7, 0]
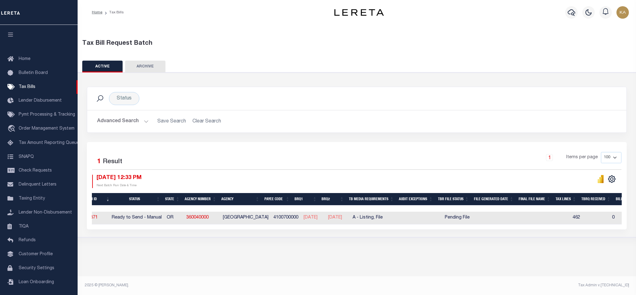
scroll to position [0, 41]
drag, startPoint x: 217, startPoint y: 226, endPoint x: 137, endPoint y: 227, distance: 79.8
click at [137, 224] on div "Batch ID Status State Agency Number Agency Payee Code BRQ1 BRQ2 TB Media Requir…" at bounding box center [357, 217] width 530 height 13
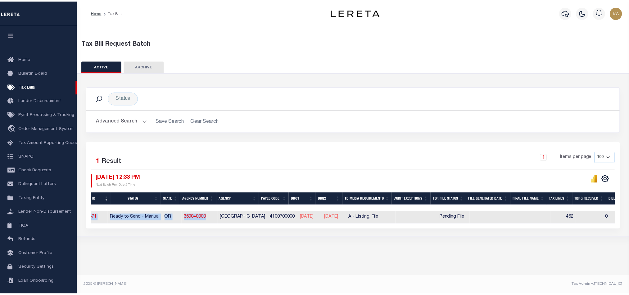
scroll to position [0, 0]
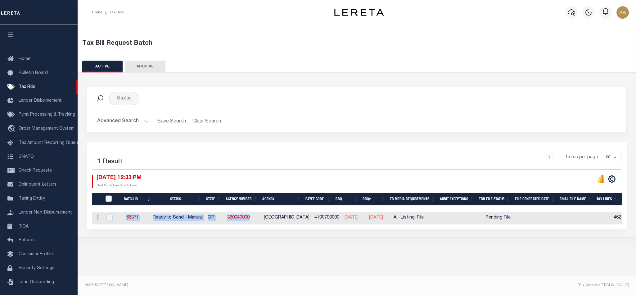
click at [149, 217] on td "66871" at bounding box center [132, 217] width 35 height 13
checkbox input "true"
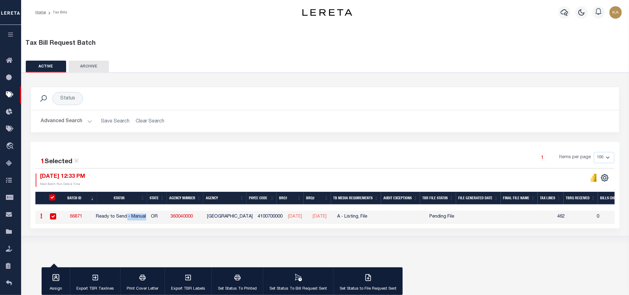
drag, startPoint x: 149, startPoint y: 217, endPoint x: 131, endPoint y: 218, distance: 17.7
click at [132, 218] on td "Ready to Send - Manual" at bounding box center [121, 216] width 55 height 13
checkbox input "false"
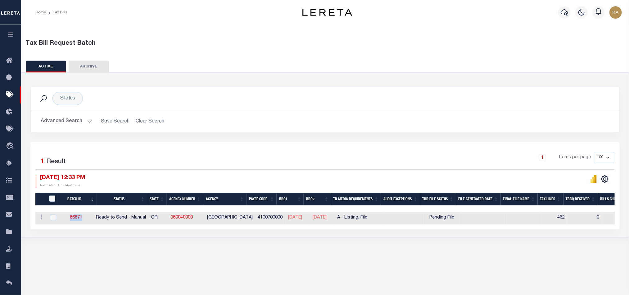
drag, startPoint x: 92, startPoint y: 220, endPoint x: 71, endPoint y: 220, distance: 21.7
click at [71, 220] on td "66871" at bounding box center [76, 217] width 35 height 13
checkbox input "true"
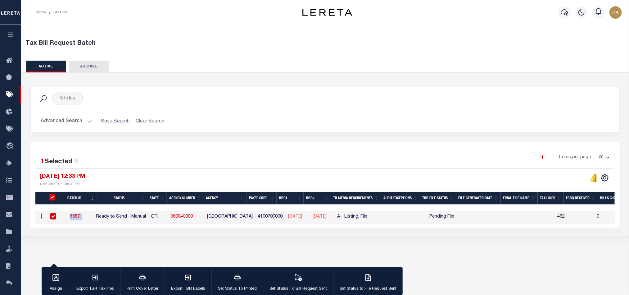
copy link "66871"
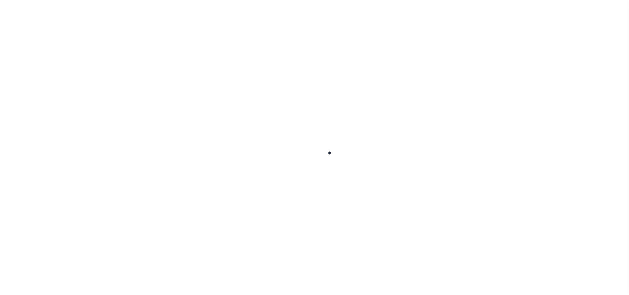
select select
checkbox input "false"
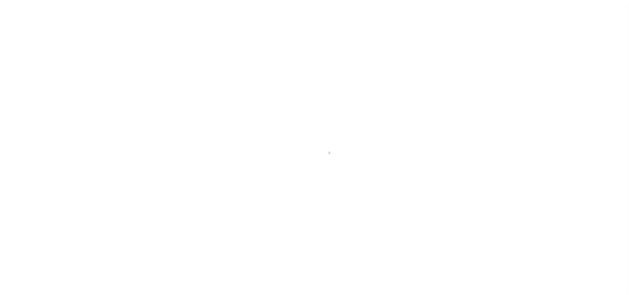
checkbox input "false"
type input "4100700000"
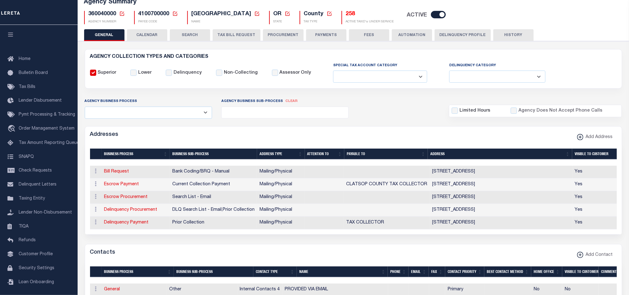
click at [220, 39] on button "TAX BILL REQUEST" at bounding box center [237, 35] width 48 height 12
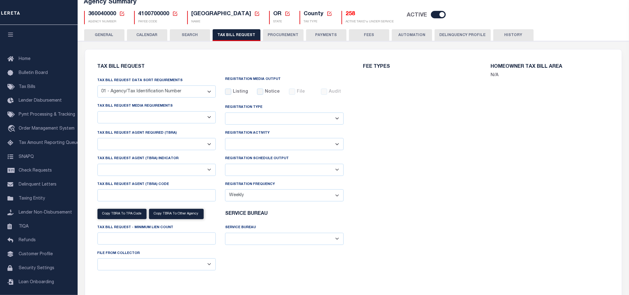
select select "28"
select select "16"
select select "true"
select select "9"
select select "1"
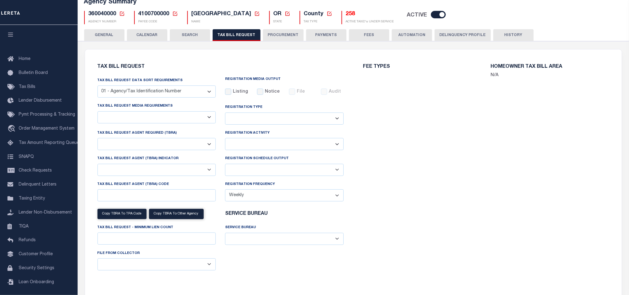
type input "LTS"
select select
select select "4100743000"
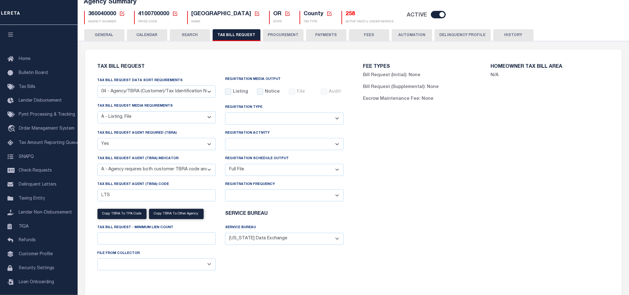
click at [168, 36] on div "GENERAL CALENDAR SEARCH TAX BILL REQUEST PROCUREMENT PAYMENTS" at bounding box center [353, 34] width 539 height 11
click at [147, 39] on button "CALENDAR" at bounding box center [147, 35] width 40 height 12
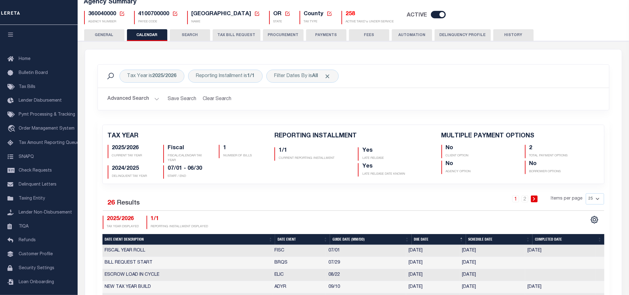
checkbox input "false"
type input "2"
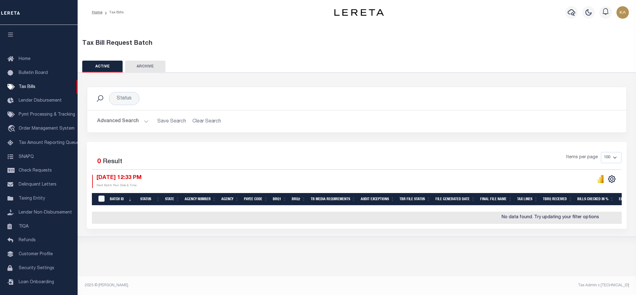
drag, startPoint x: 128, startPoint y: 179, endPoint x: 167, endPoint y: 175, distance: 39.6
click at [167, 175] on div "Selected 0 Result Items per page 100 200 500 1000 [DATE] 12:33 PM Next Batch Ru…" at bounding box center [356, 170] width 539 height 36
